Goal: Navigation & Orientation: Understand site structure

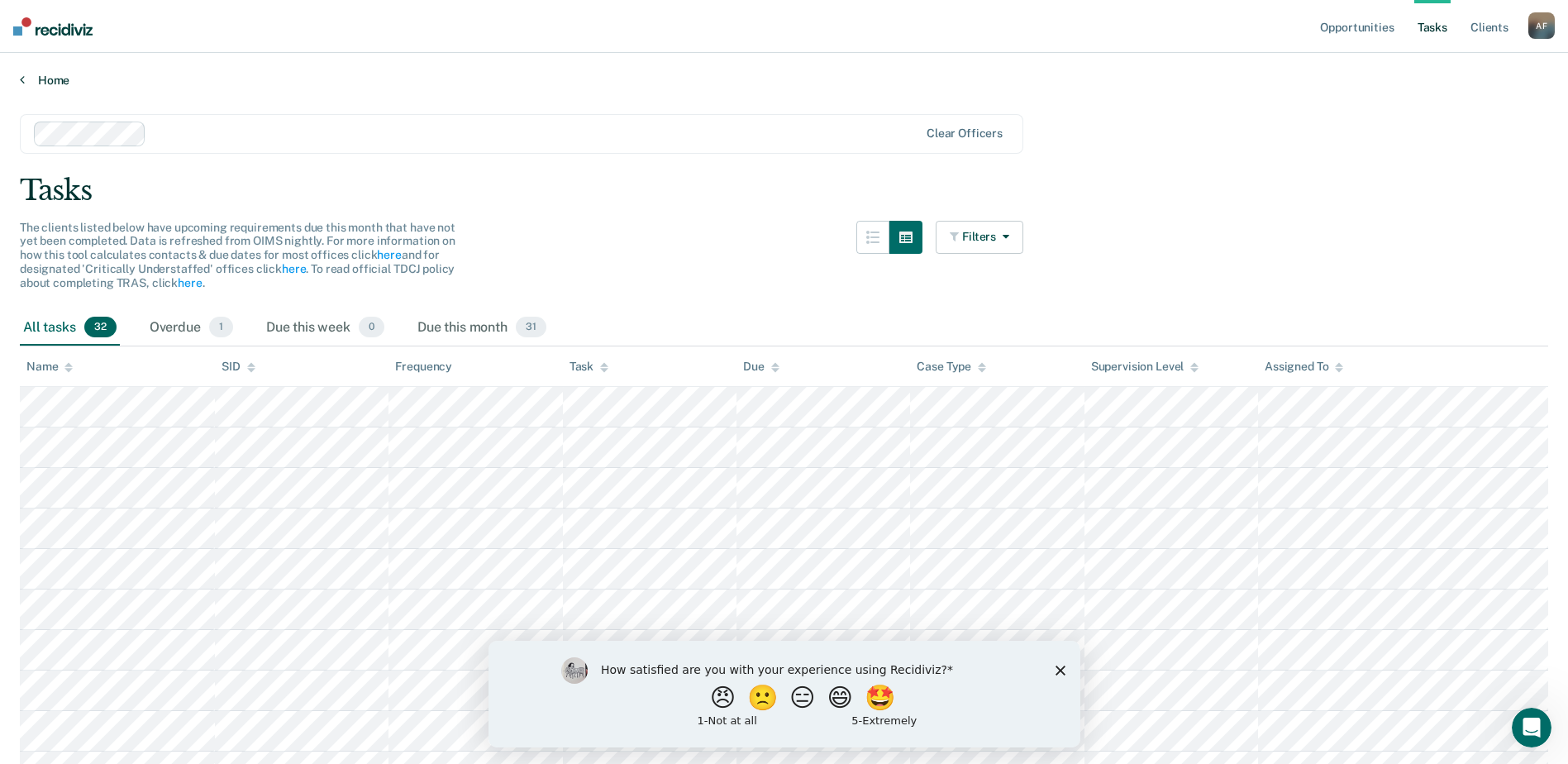
click at [24, 79] on icon at bounding box center [22, 79] width 5 height 13
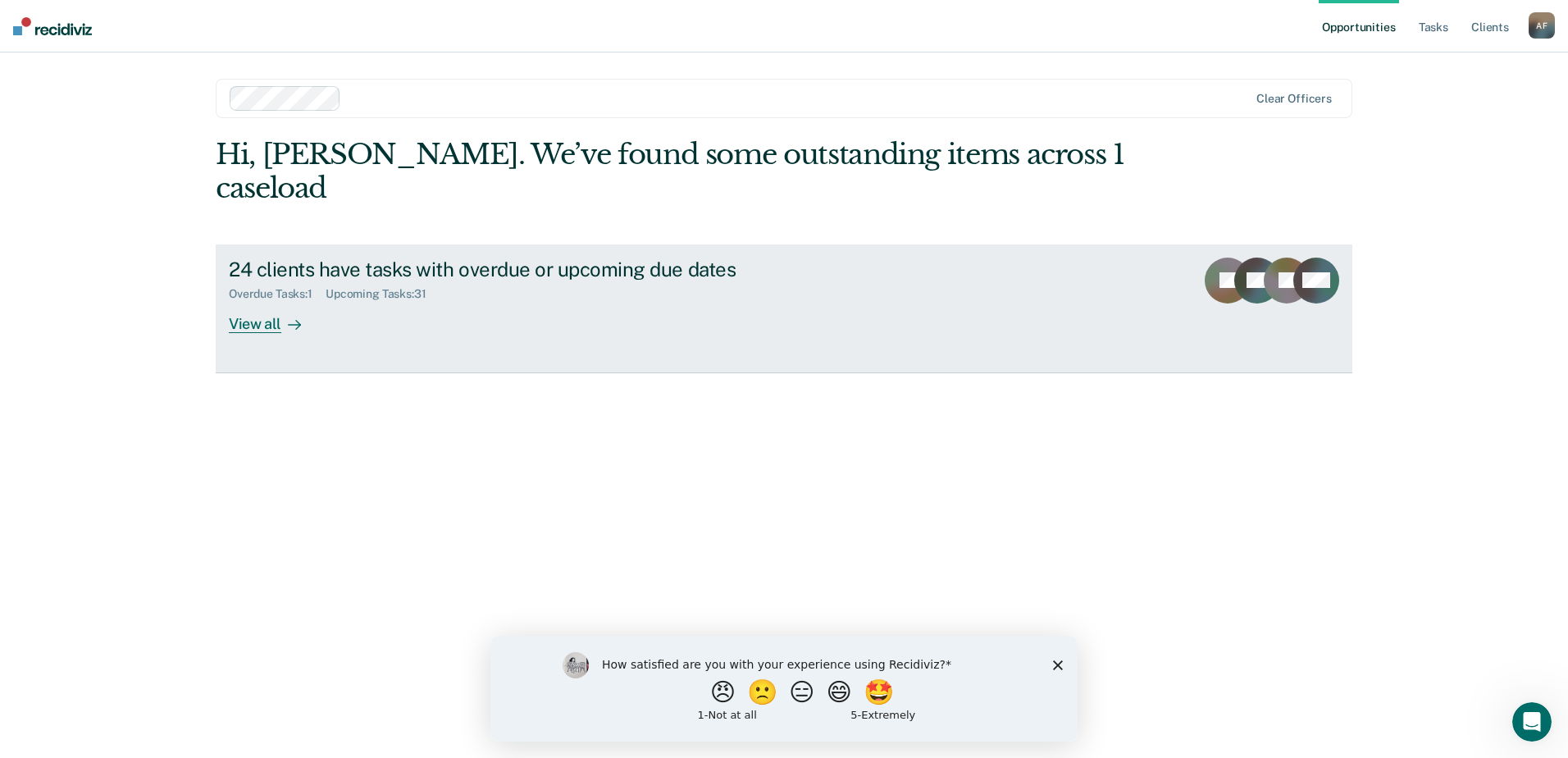
click at [252, 301] on div "View all" at bounding box center [275, 317] width 92 height 32
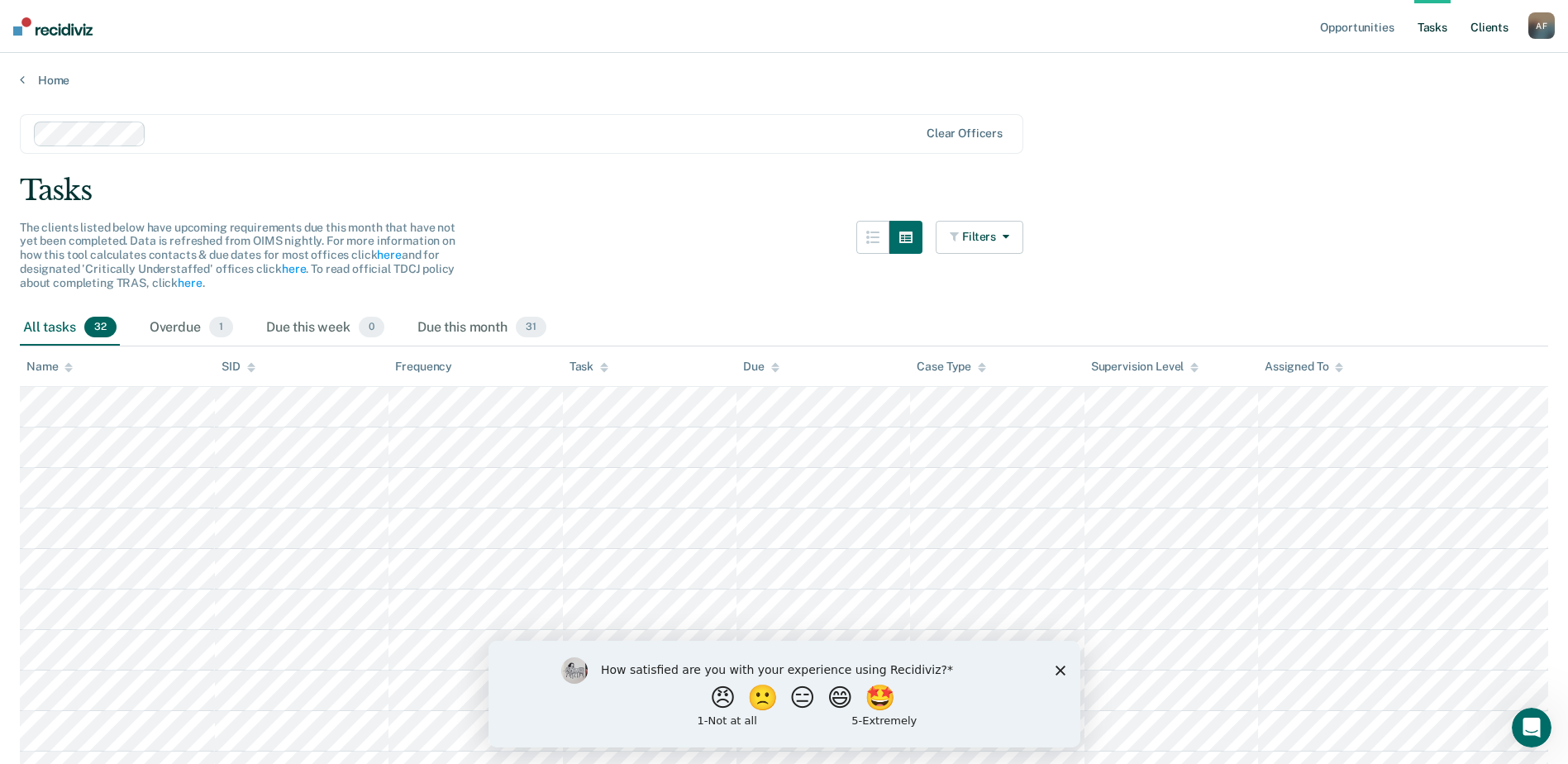
click at [1492, 27] on link "Client s" at bounding box center [1490, 26] width 45 height 53
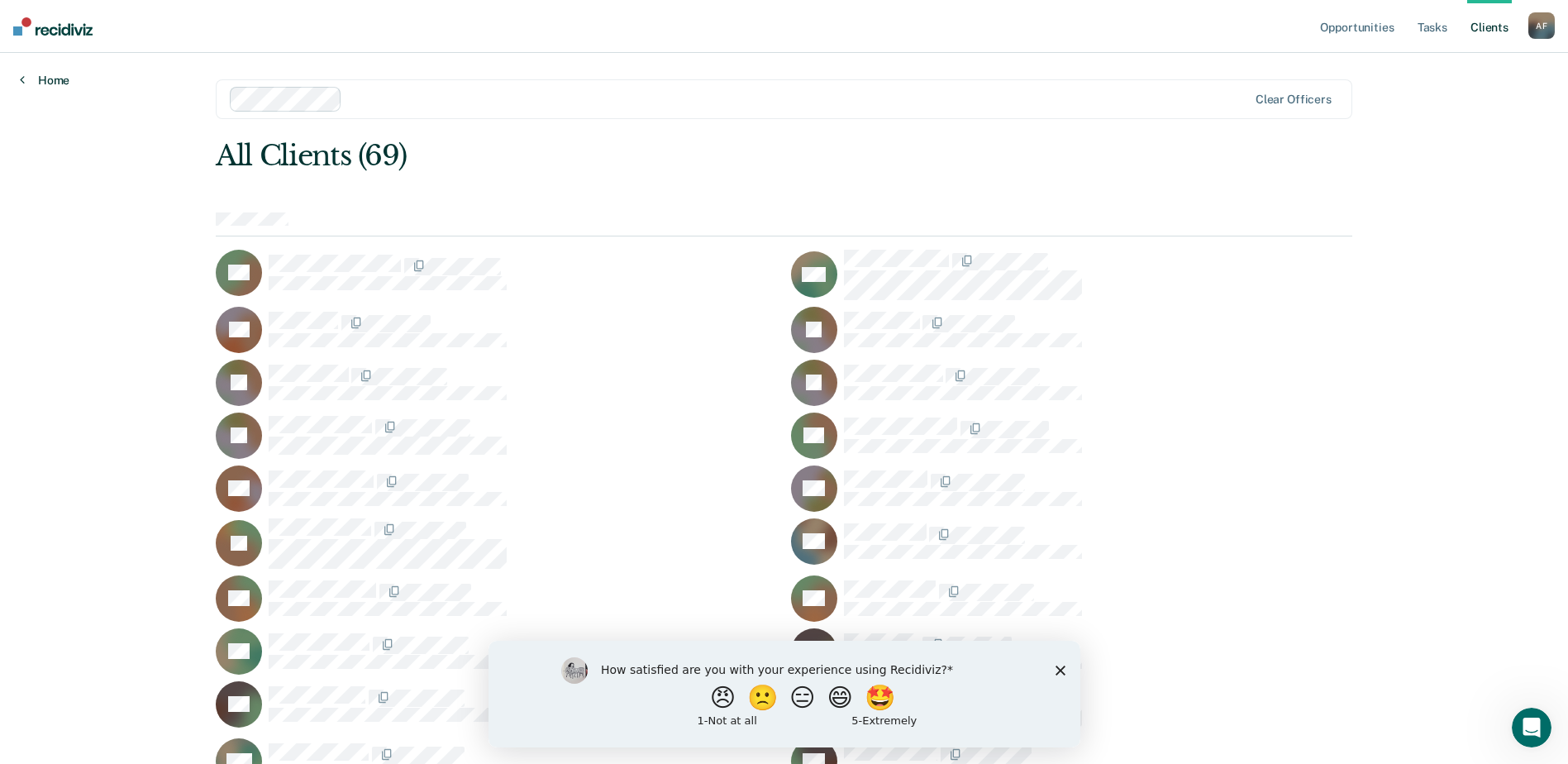
click at [55, 77] on link "Home" at bounding box center [44, 80] width 49 height 15
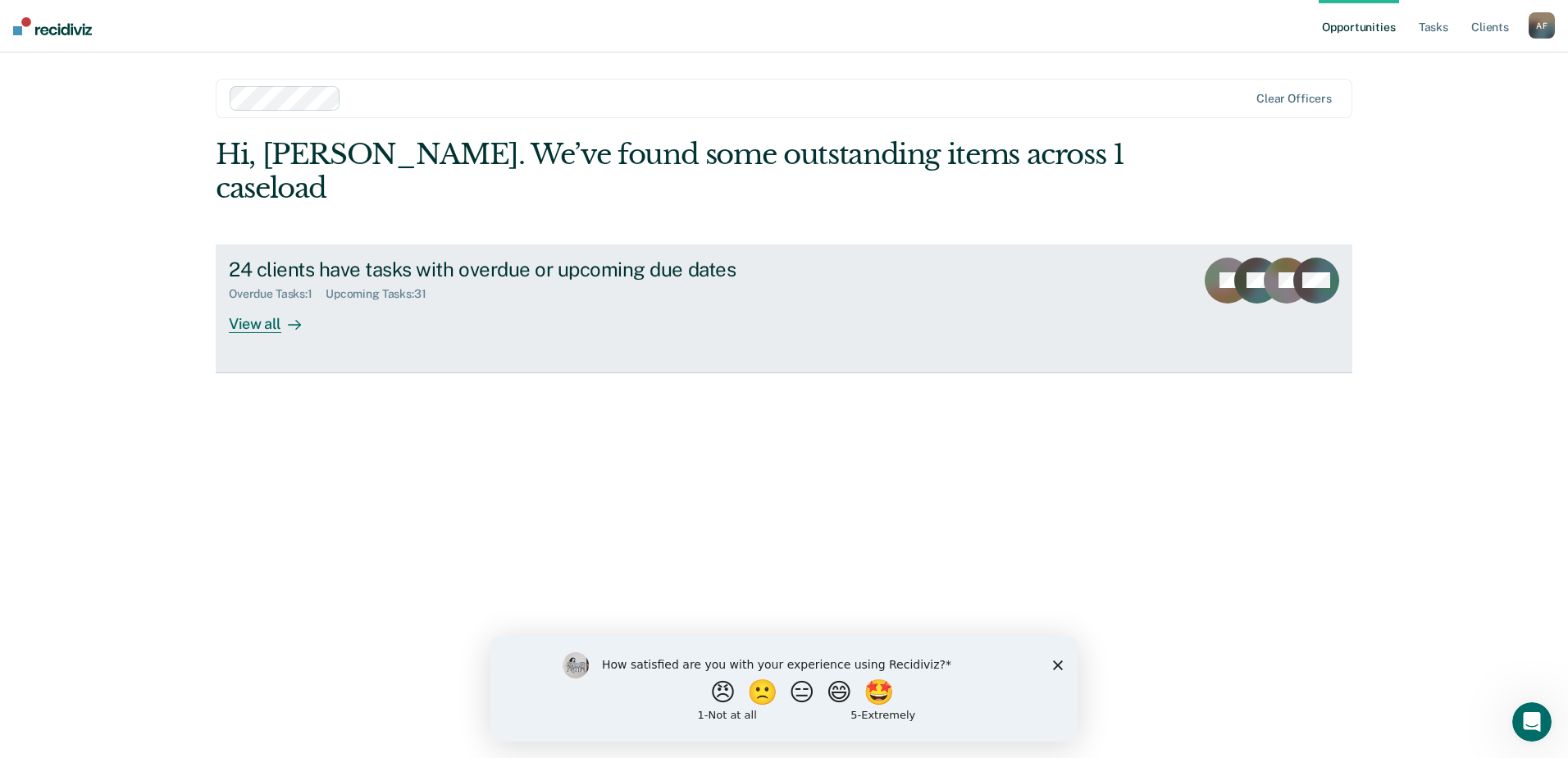
click at [260, 301] on div "View all" at bounding box center [275, 317] width 92 height 32
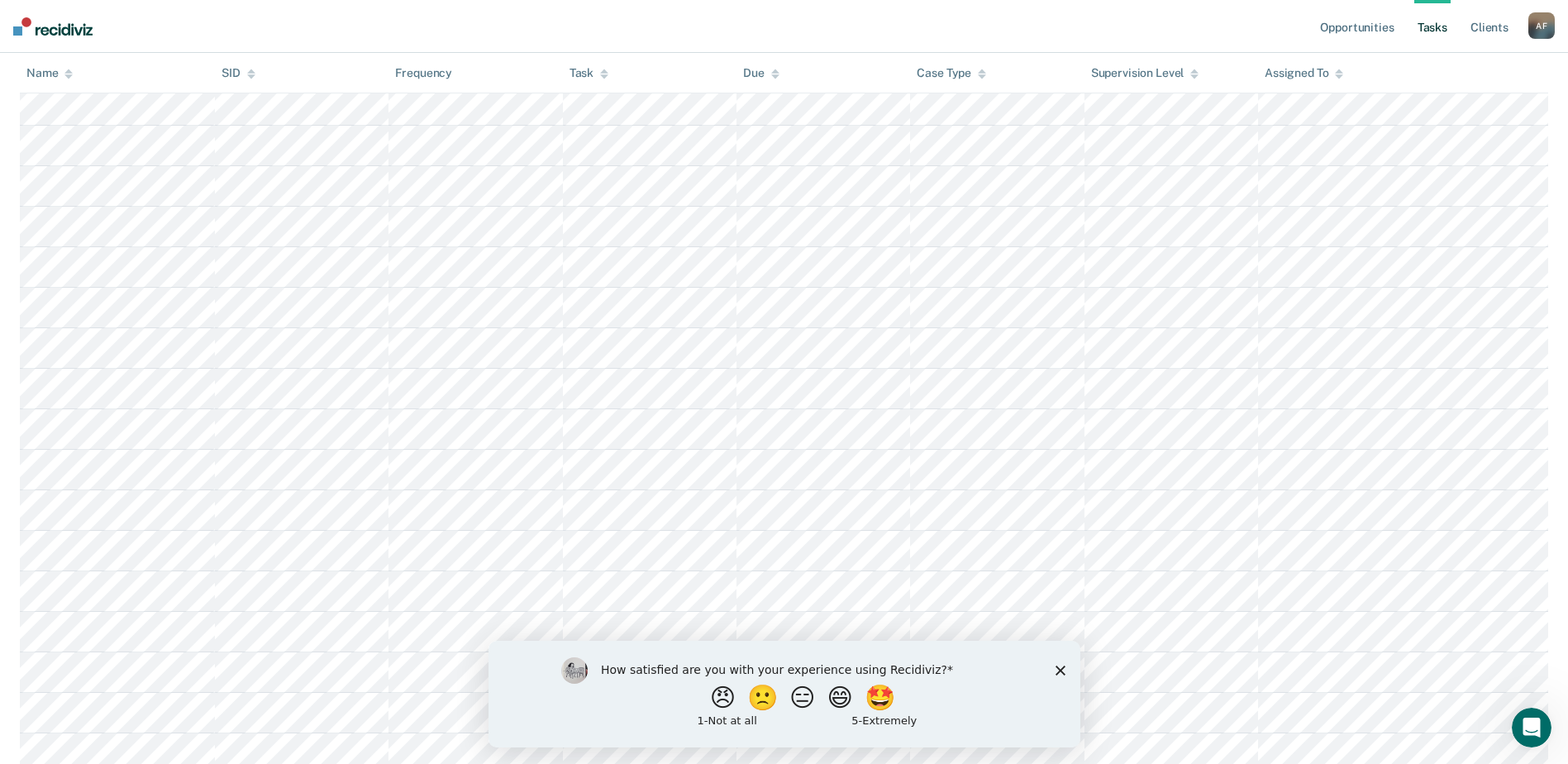
scroll to position [985, 0]
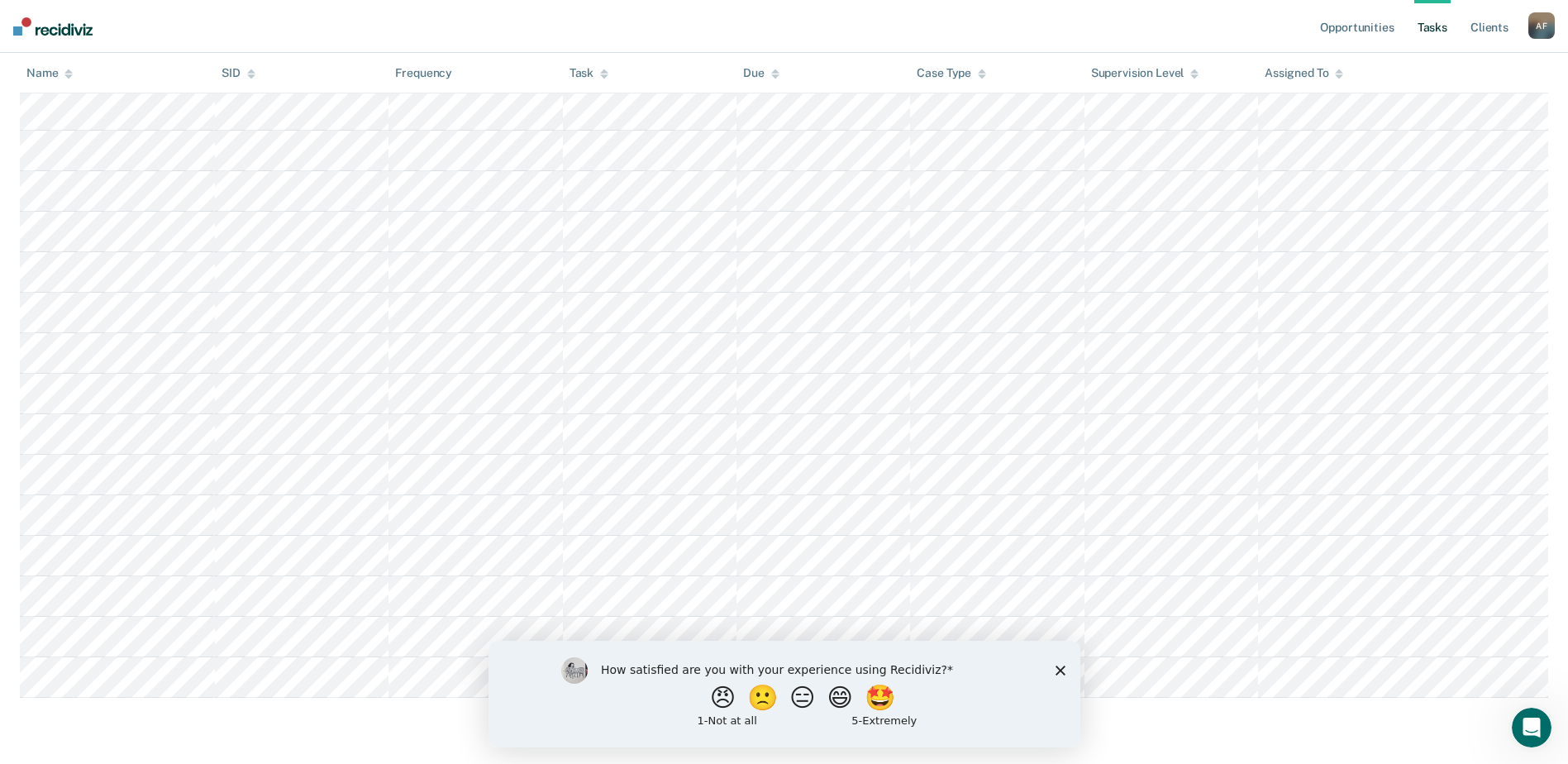
click at [1055, 668] on icon "Close survey" at bounding box center [1059, 669] width 10 height 10
